Goal: Transaction & Acquisition: Purchase product/service

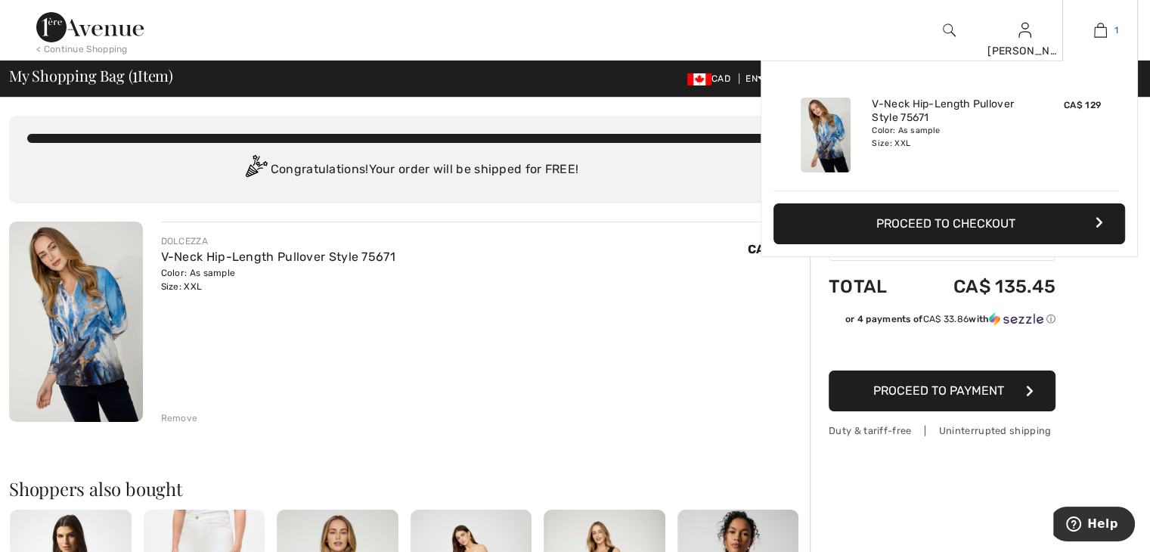
click at [1098, 29] on img at bounding box center [1101, 30] width 13 height 18
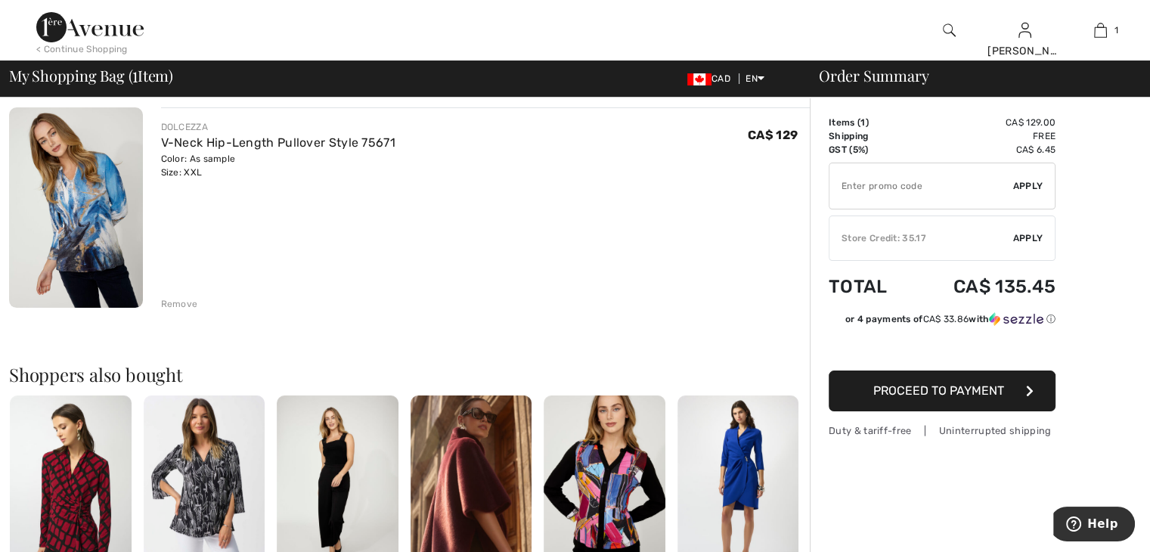
scroll to position [151, 0]
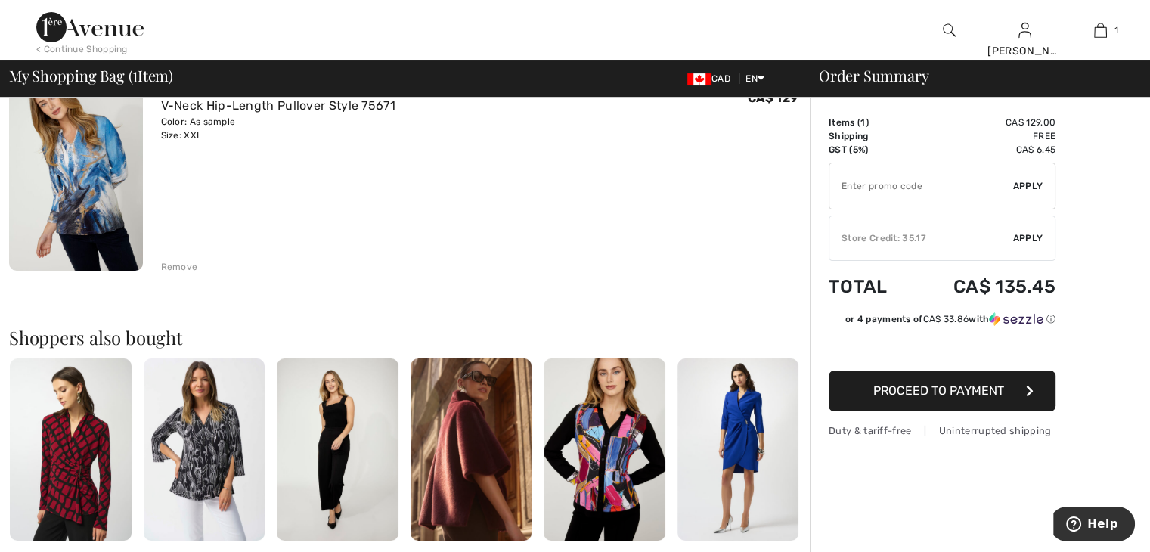
click at [595, 454] on img at bounding box center [605, 450] width 122 height 182
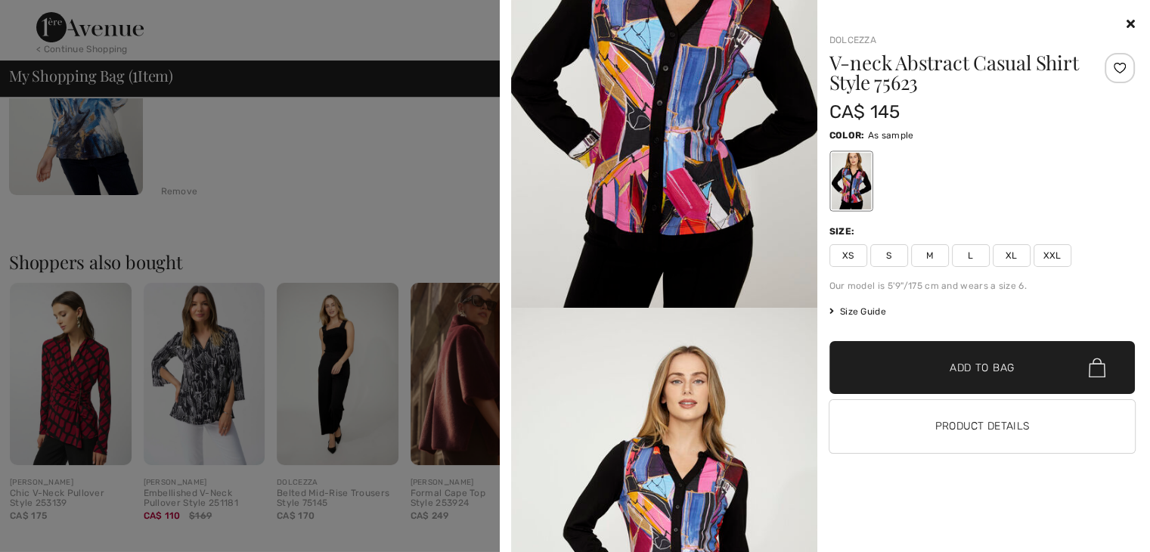
click at [469, 196] on div at bounding box center [575, 276] width 1150 height 552
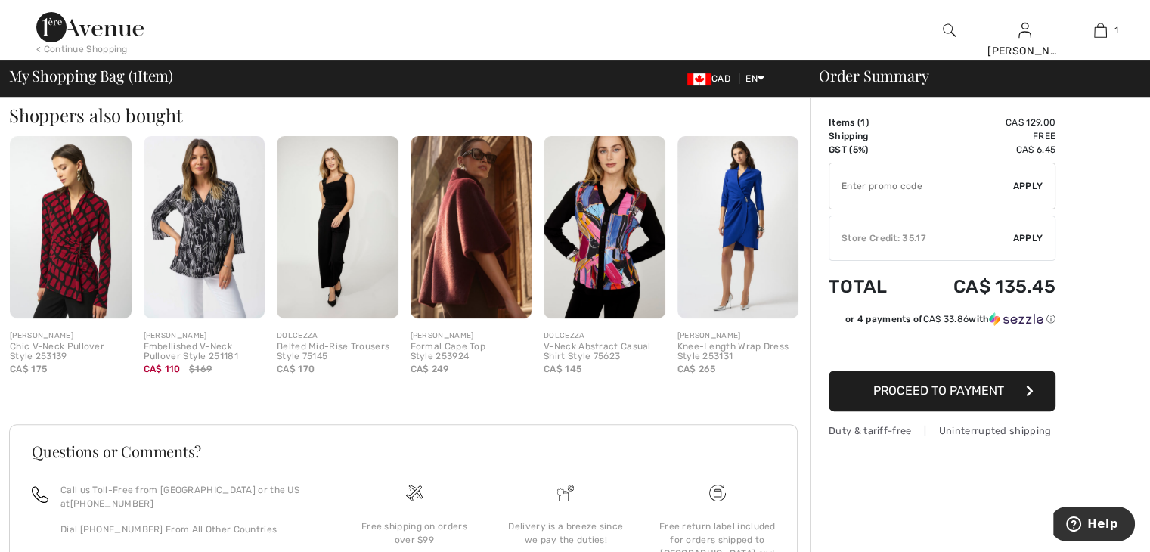
scroll to position [0, 0]
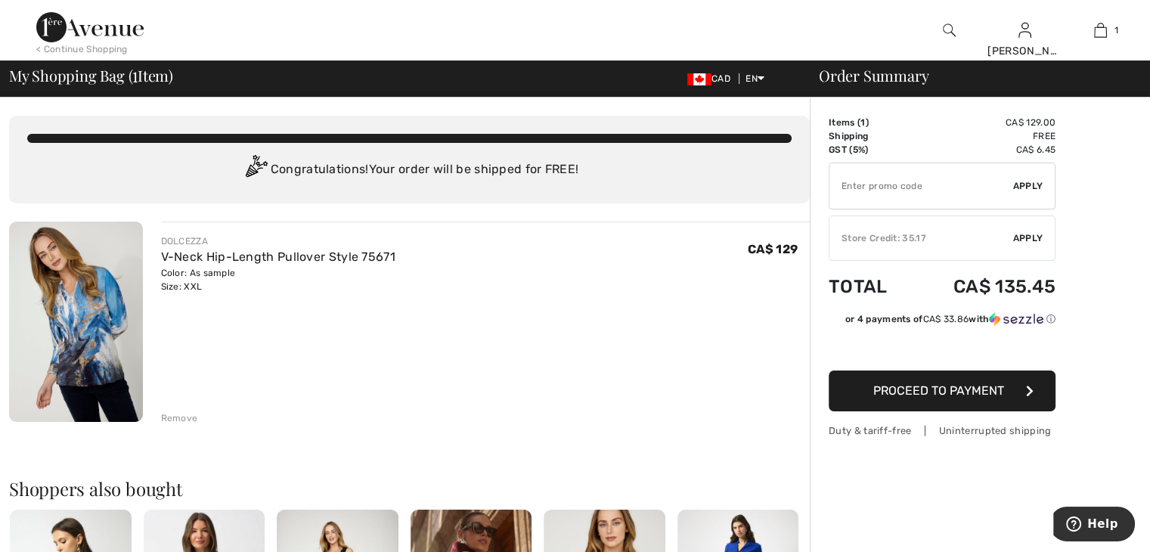
click at [135, 79] on span "1" at bounding box center [134, 74] width 5 height 20
click at [122, 82] on span "My Shopping Bag ( 1 Item)" at bounding box center [91, 75] width 164 height 15
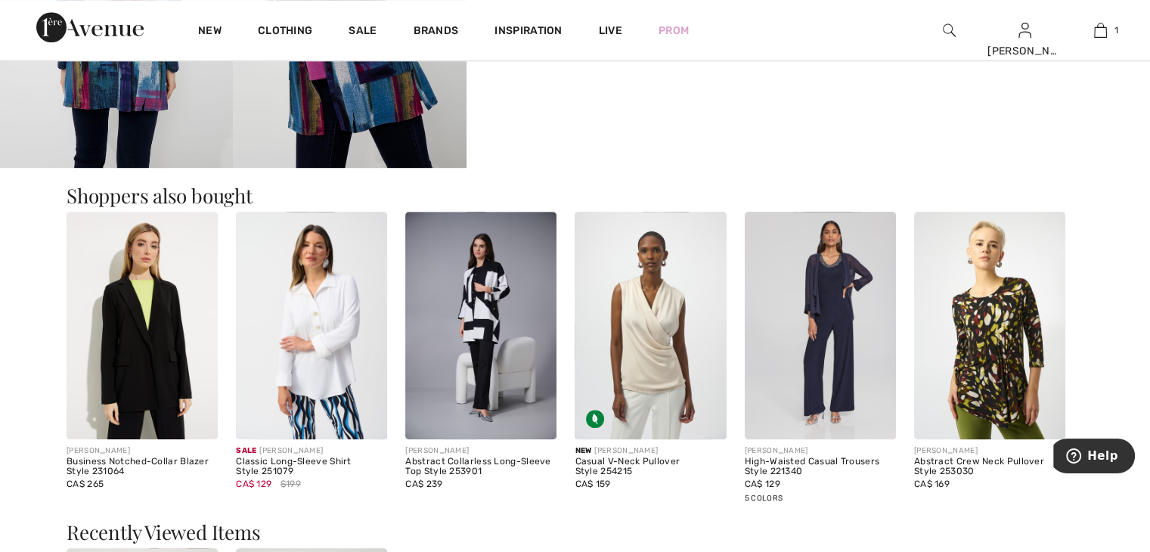
scroll to position [832, 0]
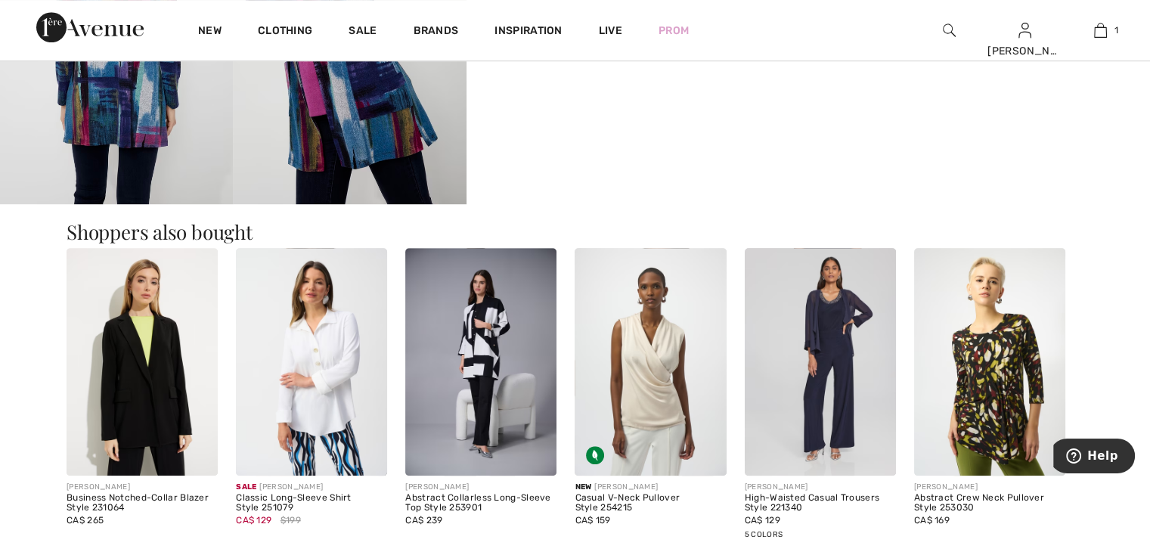
click at [843, 402] on img at bounding box center [820, 361] width 151 height 227
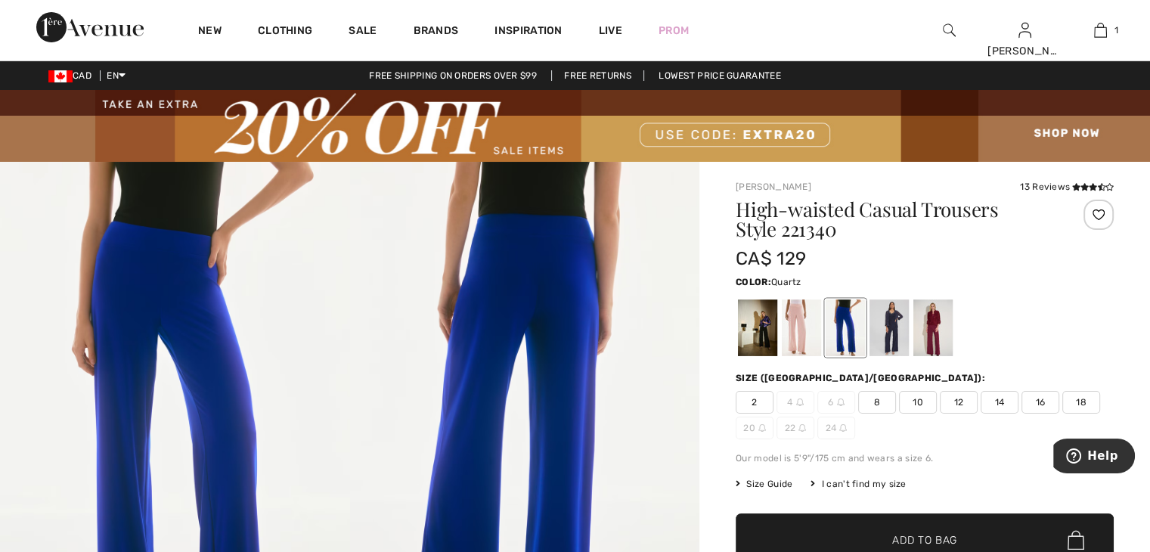
click at [790, 347] on div at bounding box center [801, 328] width 39 height 57
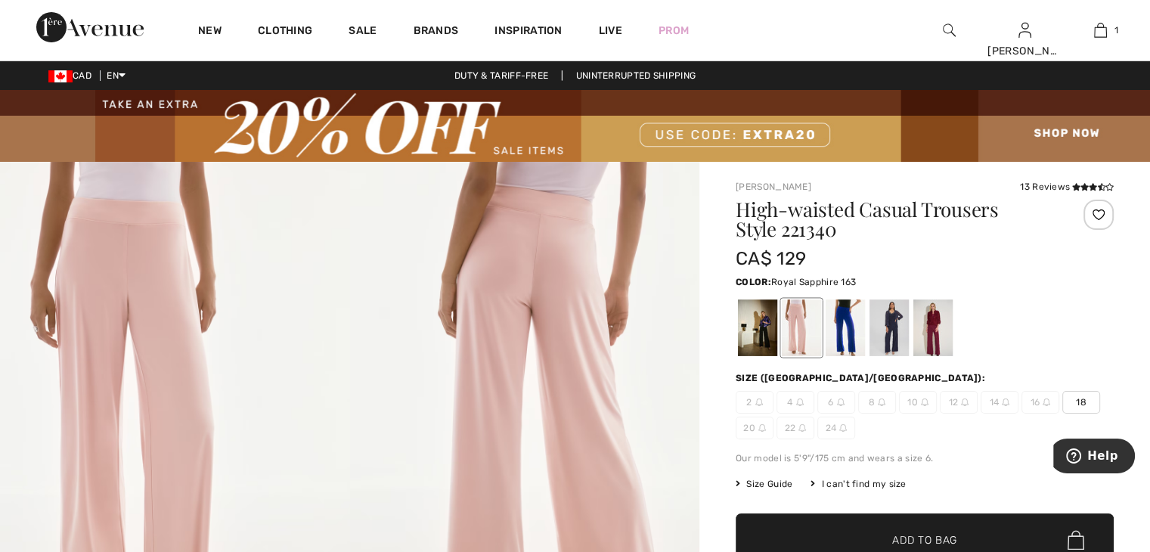
click at [834, 329] on div at bounding box center [845, 328] width 39 height 57
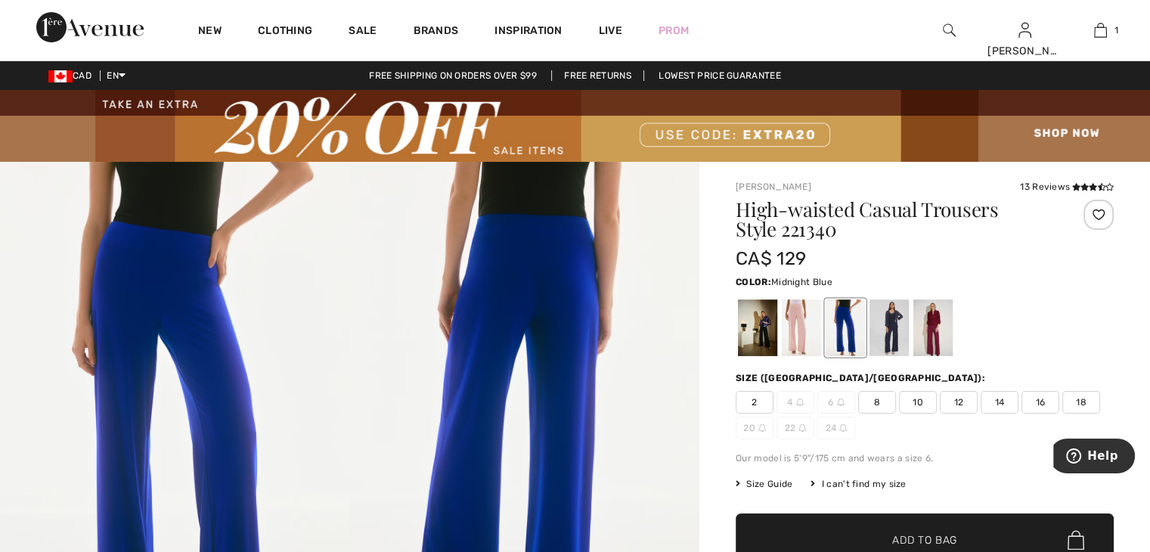
click at [887, 307] on div at bounding box center [889, 328] width 39 height 57
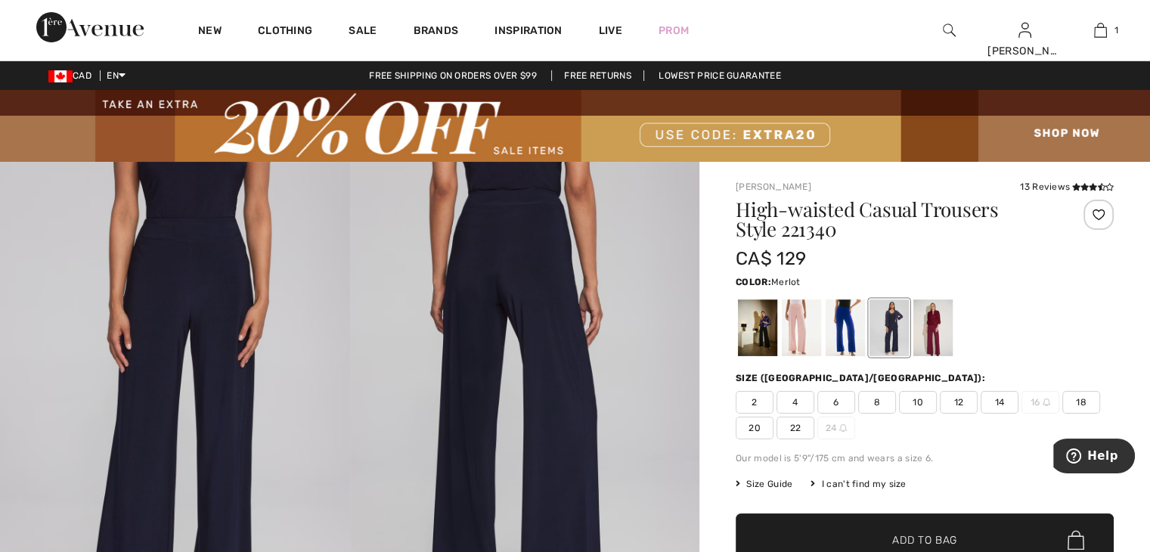
click at [930, 324] on div at bounding box center [933, 328] width 39 height 57
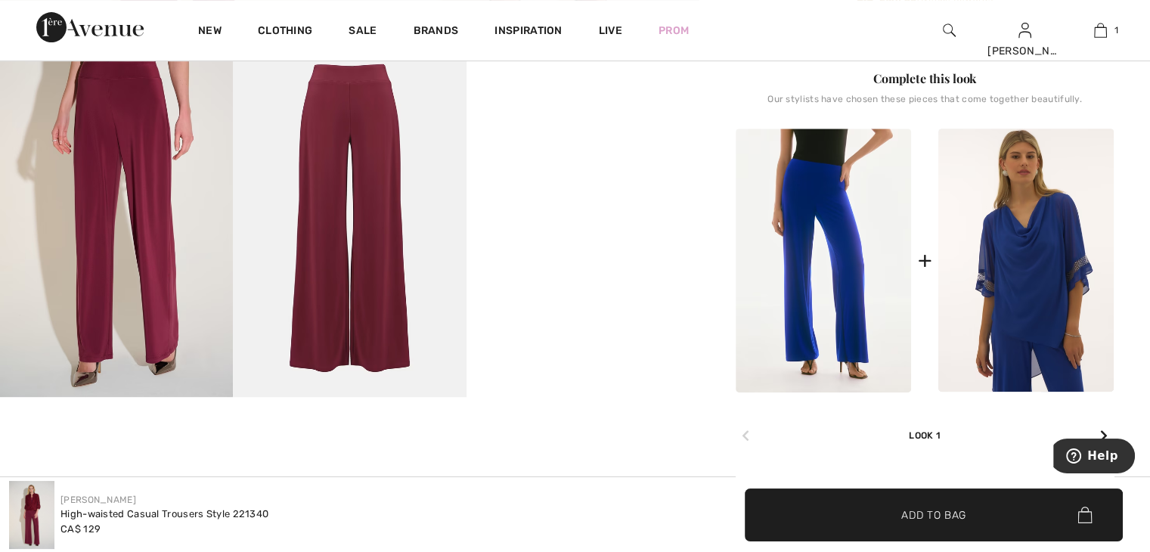
scroll to position [605, 0]
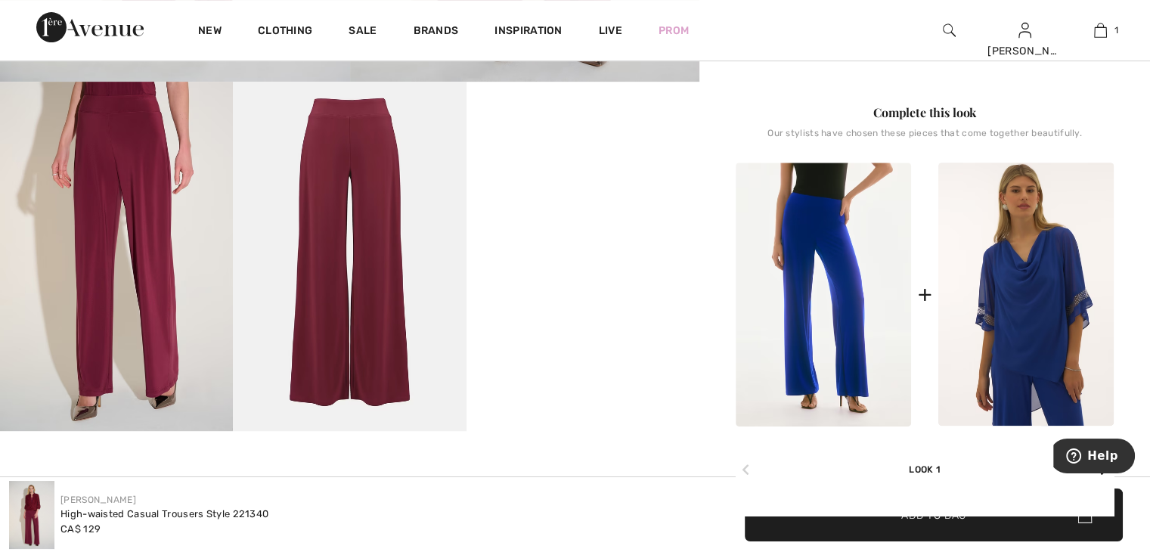
click at [841, 290] on img at bounding box center [823, 295] width 175 height 264
click at [808, 219] on img at bounding box center [823, 295] width 175 height 264
click at [922, 467] on div "Look 1" at bounding box center [925, 452] width 378 height 50
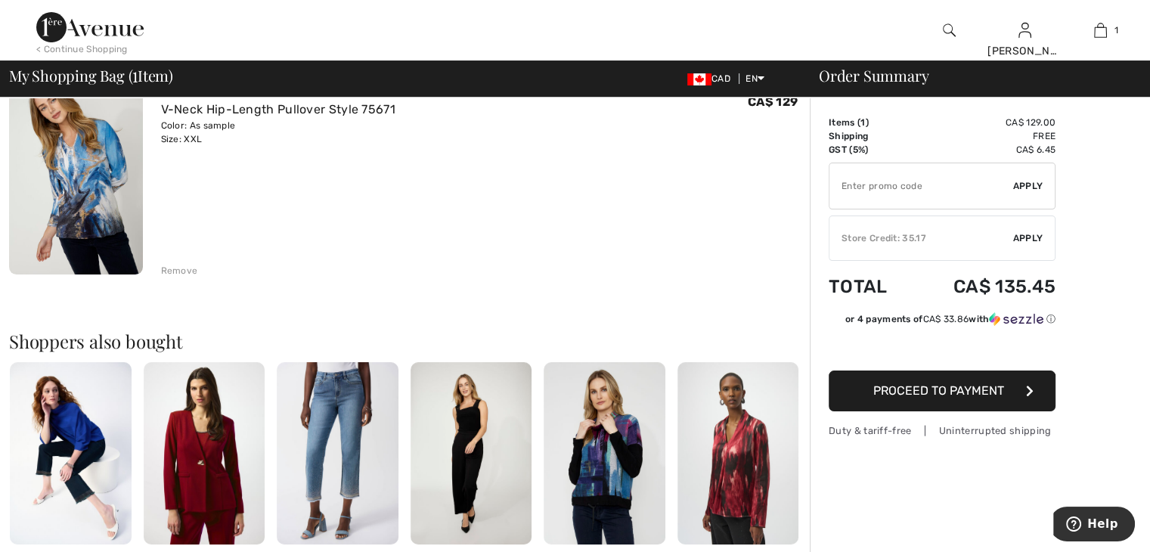
scroll to position [151, 0]
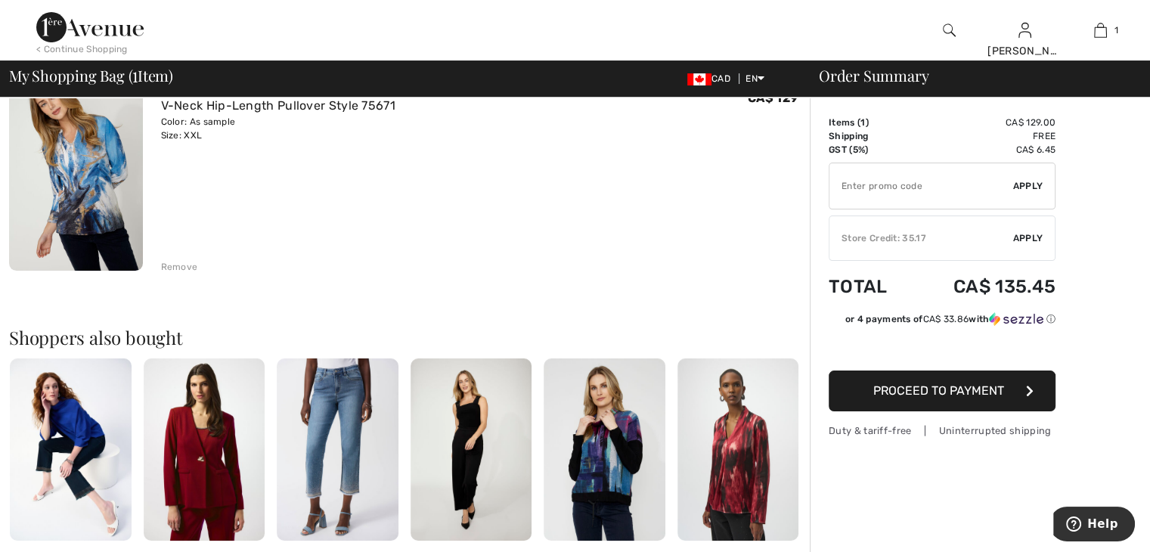
click at [741, 473] on img at bounding box center [739, 450] width 122 height 182
